Goal: Task Accomplishment & Management: Manage account settings

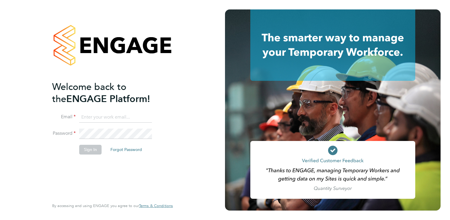
click at [95, 117] on input at bounding box center [115, 117] width 73 height 11
type input "[PERSON_NAME][EMAIL_ADDRESS][DOMAIN_NAME]"
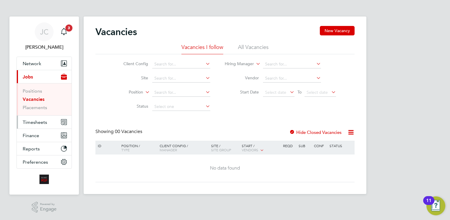
click at [27, 124] on span "Timesheets" at bounding box center [35, 122] width 24 height 6
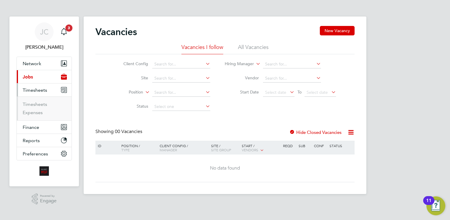
click at [41, 100] on ul "Timesheets Expenses" at bounding box center [44, 108] width 55 height 24
click at [40, 103] on link "Timesheets" at bounding box center [35, 104] width 24 height 6
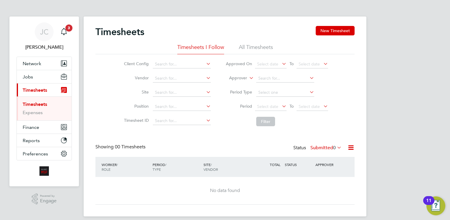
click at [255, 45] on li "All Timesheets" at bounding box center [256, 49] width 34 height 11
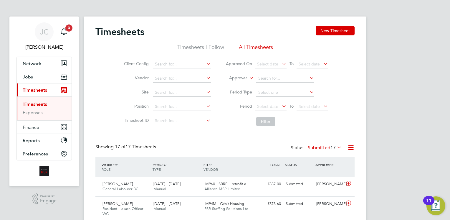
click at [205, 64] on icon at bounding box center [205, 64] width 0 height 8
type input "all"
click at [176, 81] on input at bounding box center [182, 78] width 58 height 8
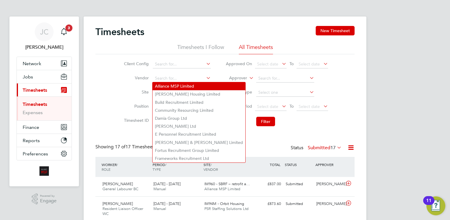
click at [176, 82] on li "Alliance MSP Limited" at bounding box center [199, 86] width 93 height 8
type input "Alliance MSP Limited"
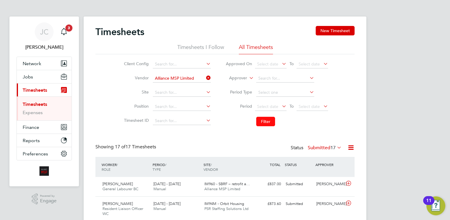
click at [264, 123] on button "Filter" at bounding box center [265, 121] width 19 height 9
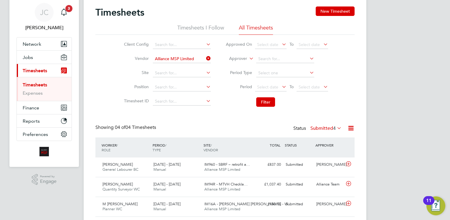
click at [333, 128] on span "4" at bounding box center [334, 128] width 3 height 6
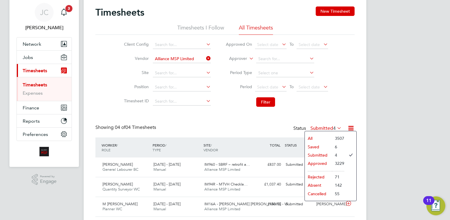
click at [316, 136] on li "All" at bounding box center [318, 138] width 27 height 8
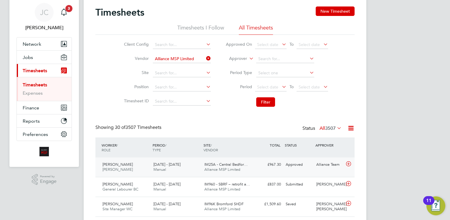
click at [174, 164] on span "20 - 26 Sep 2025" at bounding box center [166, 164] width 27 height 5
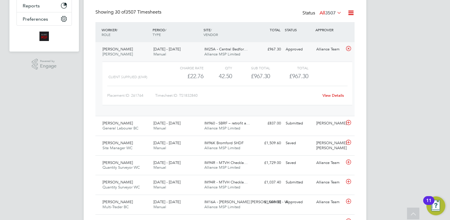
scroll to position [111, 0]
